Goal: Find specific page/section: Find specific page/section

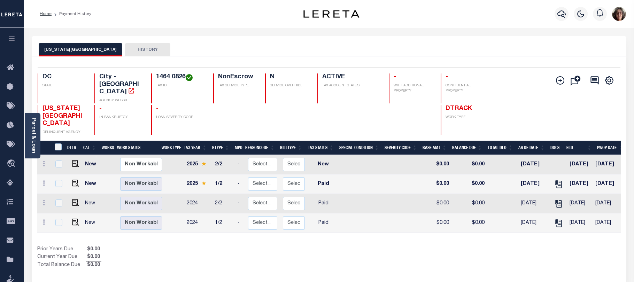
click at [11, 40] on icon "button" at bounding box center [12, 39] width 8 height 6
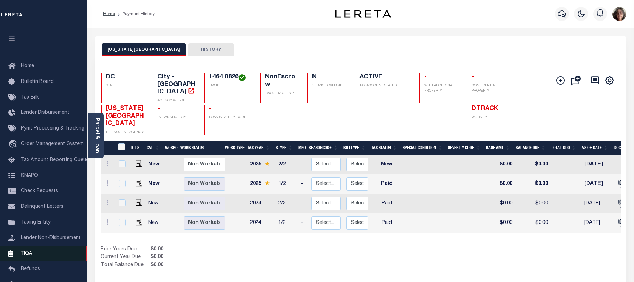
click at [23, 256] on span "TIQA" at bounding box center [26, 253] width 11 height 5
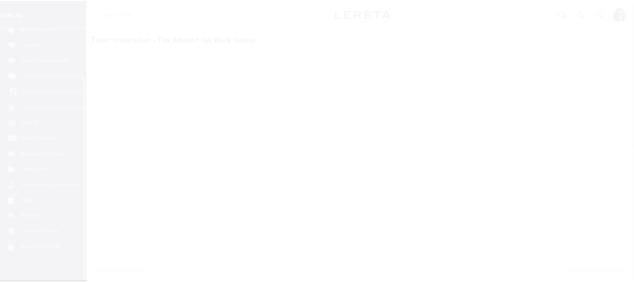
scroll to position [57, 0]
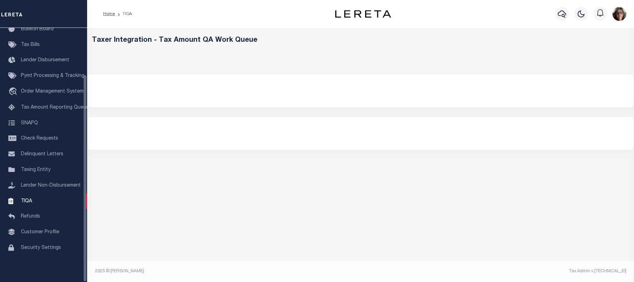
select select "200"
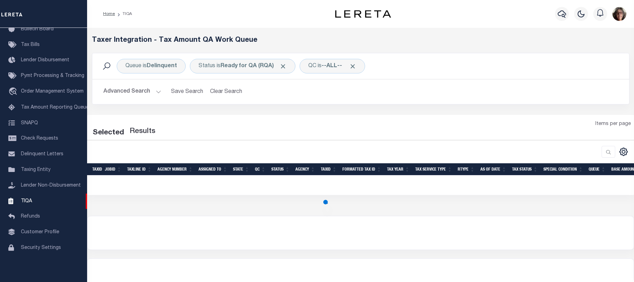
select select "200"
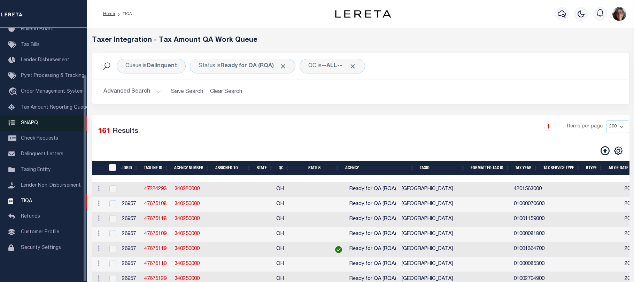
click at [27, 121] on span "SNAPQ" at bounding box center [29, 123] width 17 height 5
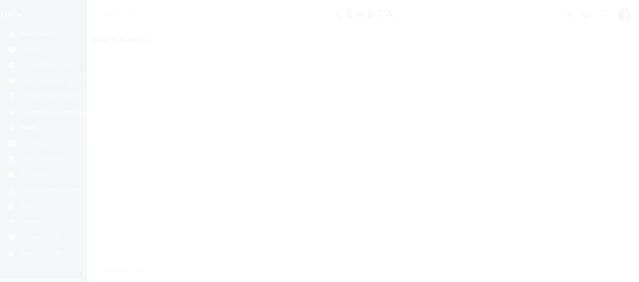
scroll to position [57, 0]
